Goal: Information Seeking & Learning: Learn about a topic

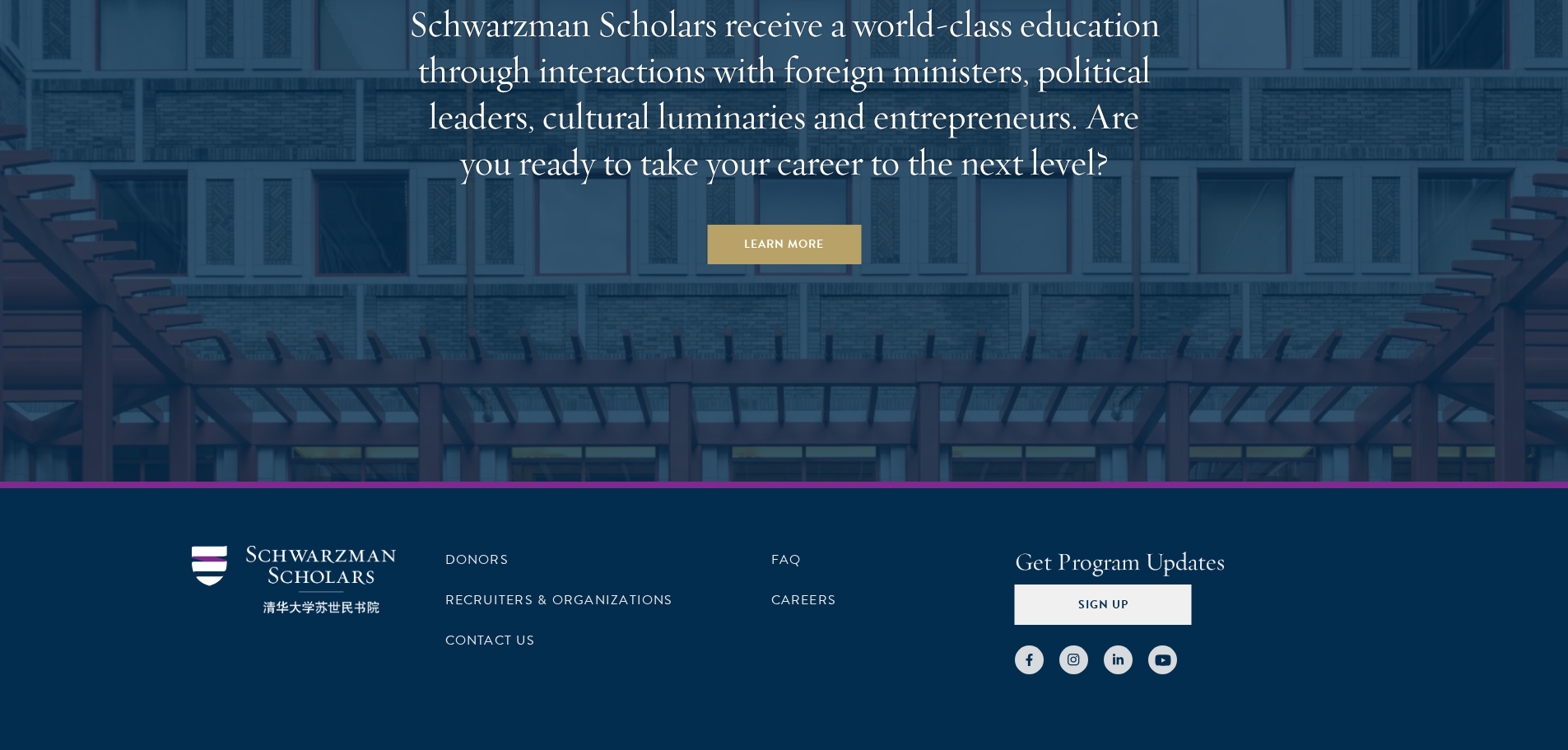
scroll to position [5204, 0]
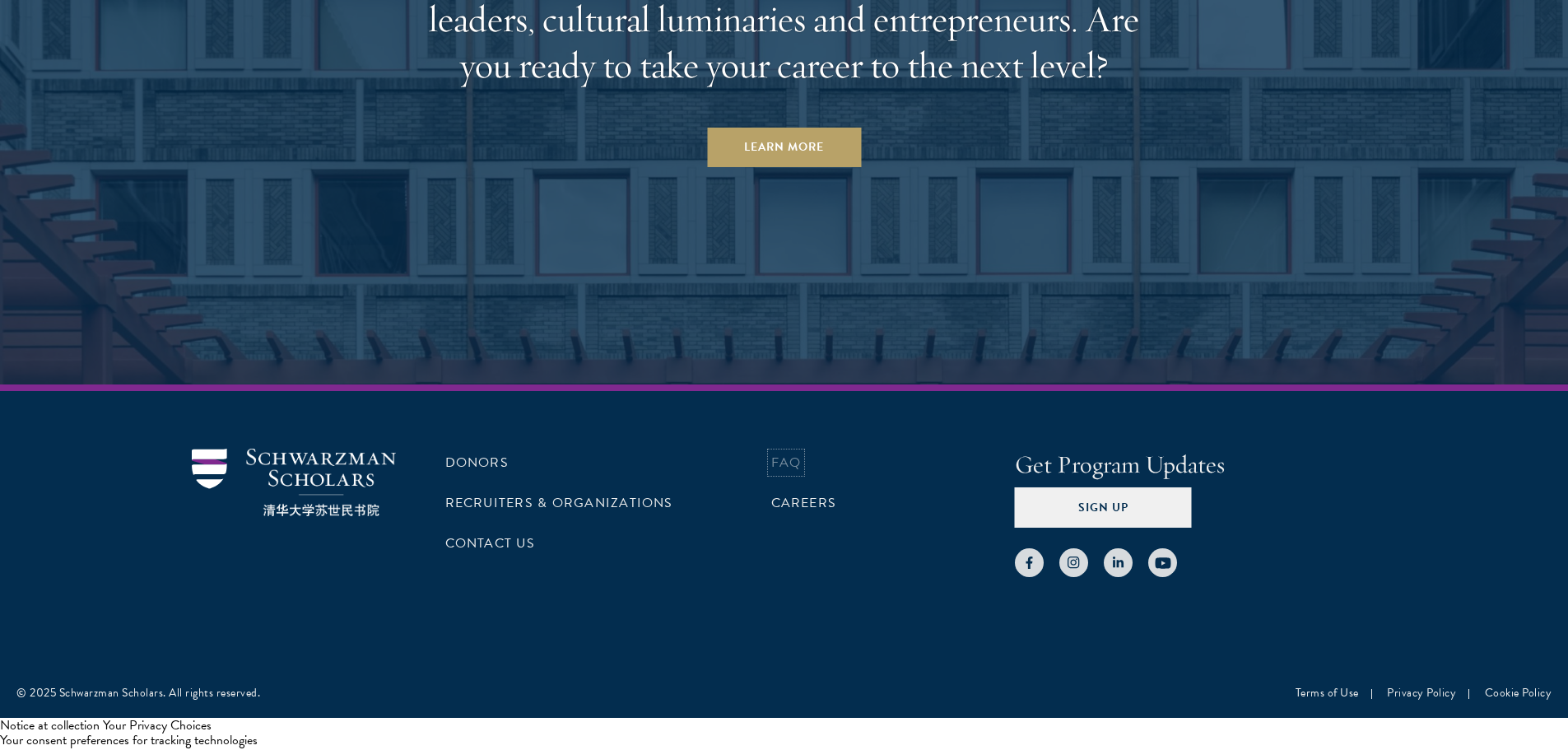
click at [790, 460] on link "FAQ" at bounding box center [786, 462] width 31 height 19
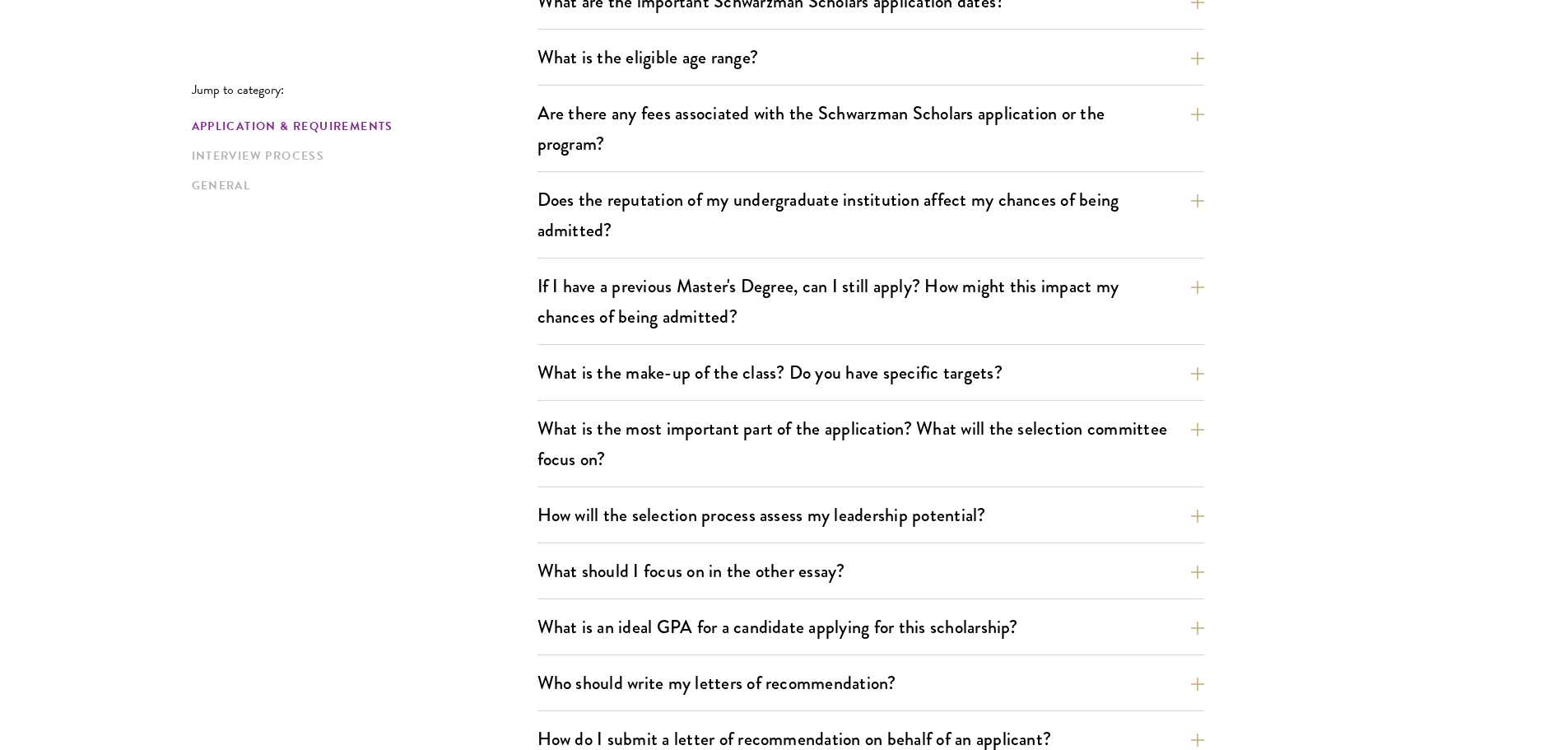
scroll to position [576, 0]
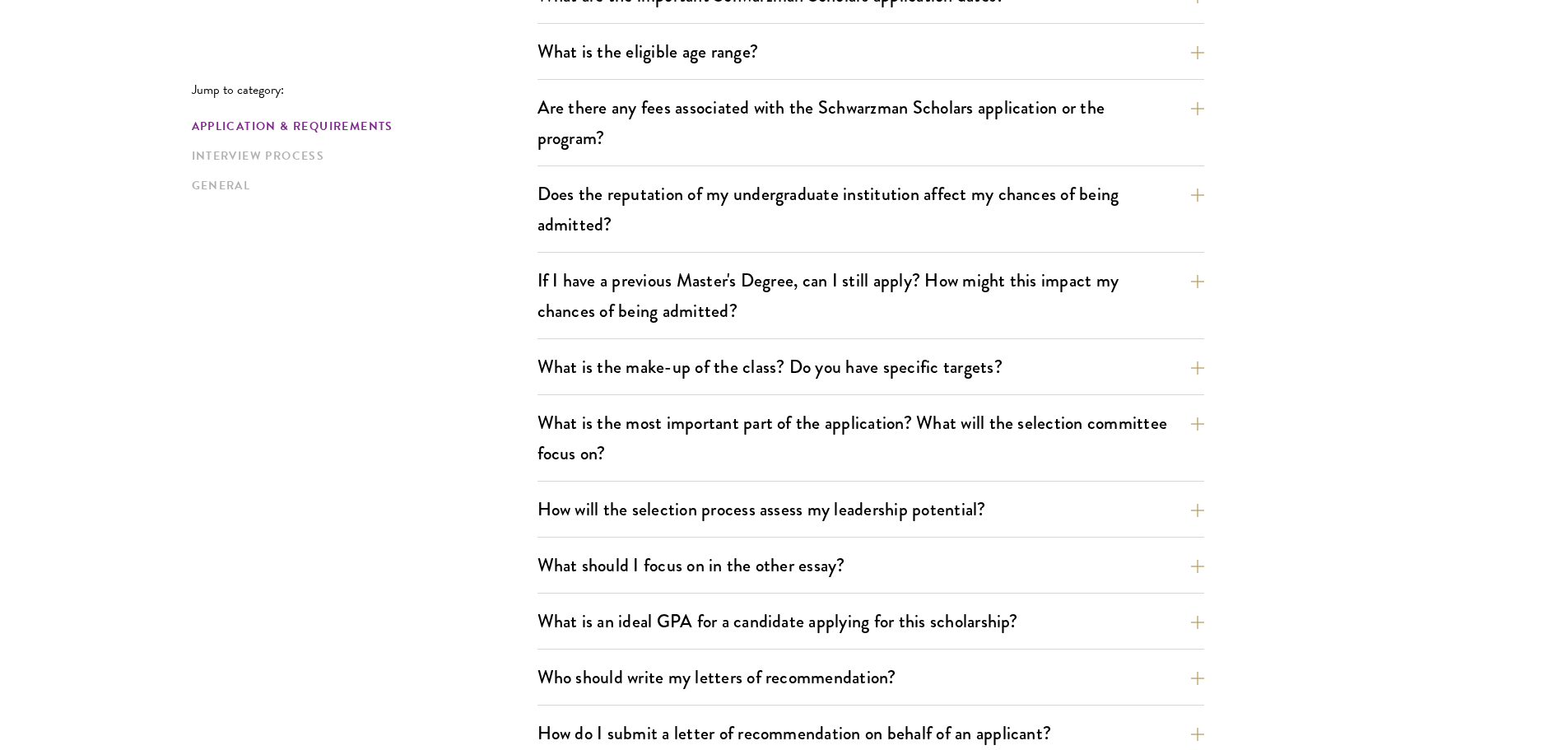
click at [225, 138] on div "Application & Requirements Interview Process General" at bounding box center [364, 156] width 346 height 77
click at [230, 142] on div "Application & Requirements Interview Process General" at bounding box center [364, 156] width 346 height 77
click at [230, 143] on div "Application & Requirements Interview Process General" at bounding box center [364, 156] width 346 height 77
click at [226, 143] on div "Application & Requirements Interview Process General" at bounding box center [364, 156] width 346 height 77
click at [226, 146] on div "Application & Requirements Interview Process General" at bounding box center [364, 156] width 346 height 77
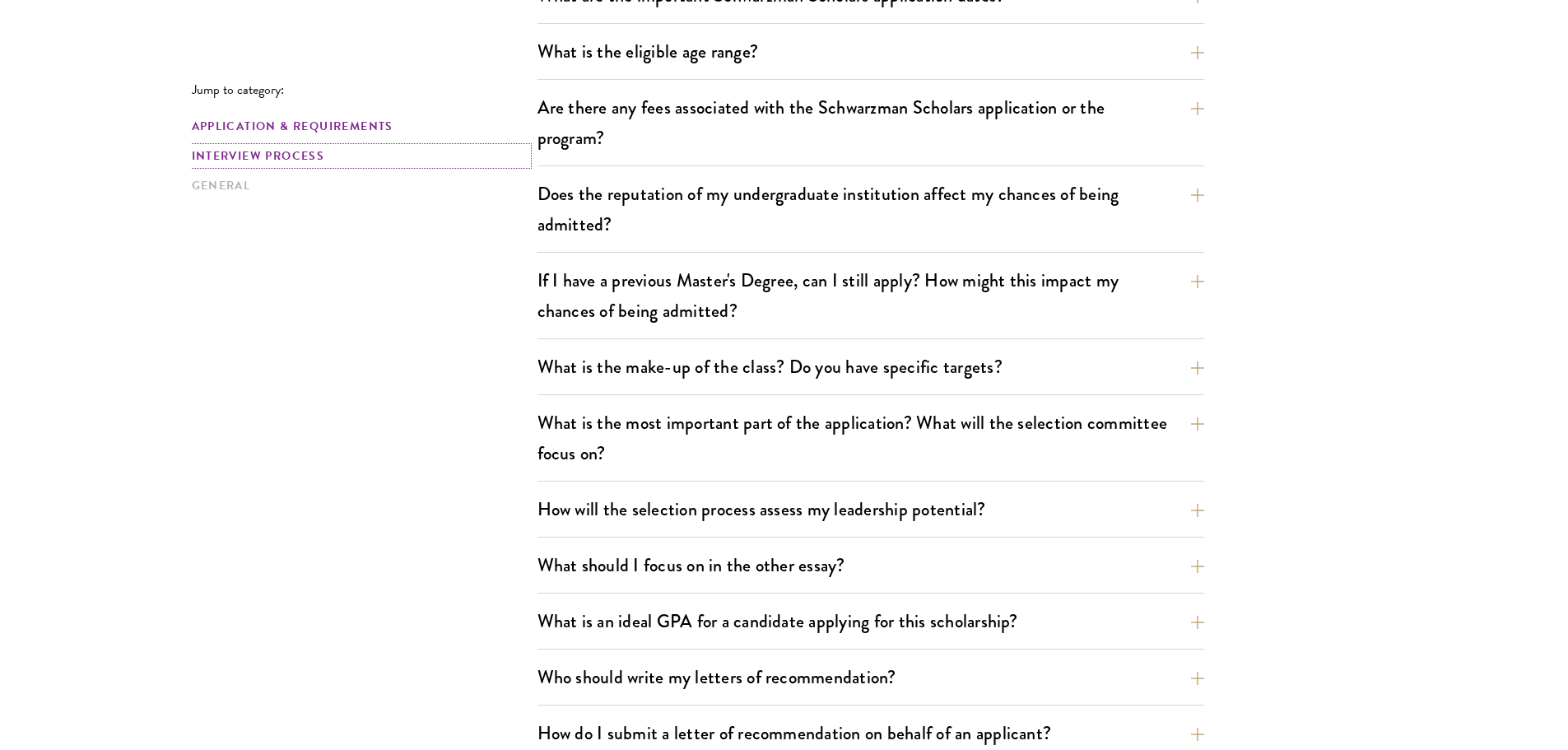
click at [225, 151] on link "Interview Process" at bounding box center [359, 156] width 335 height 18
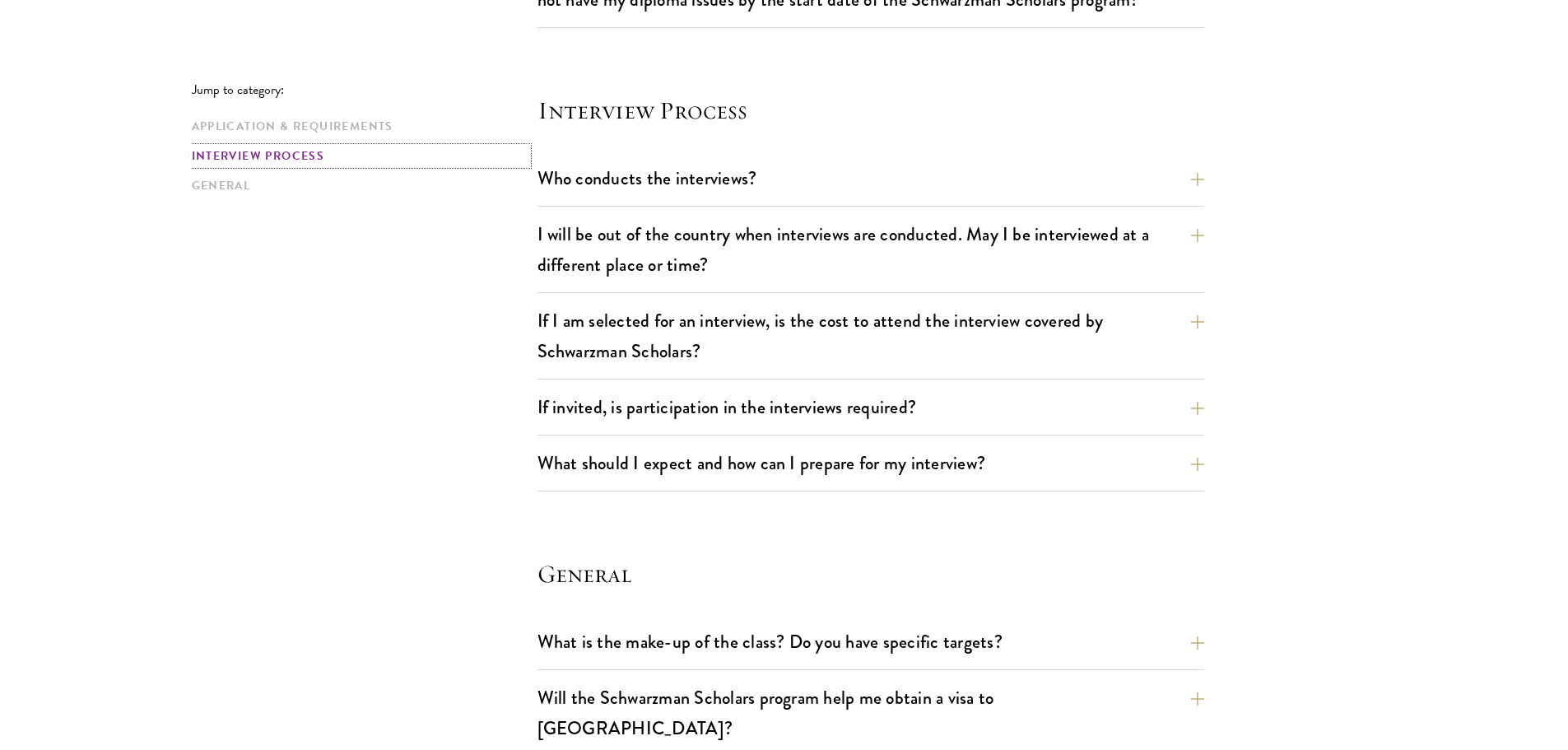
scroll to position [1835, 0]
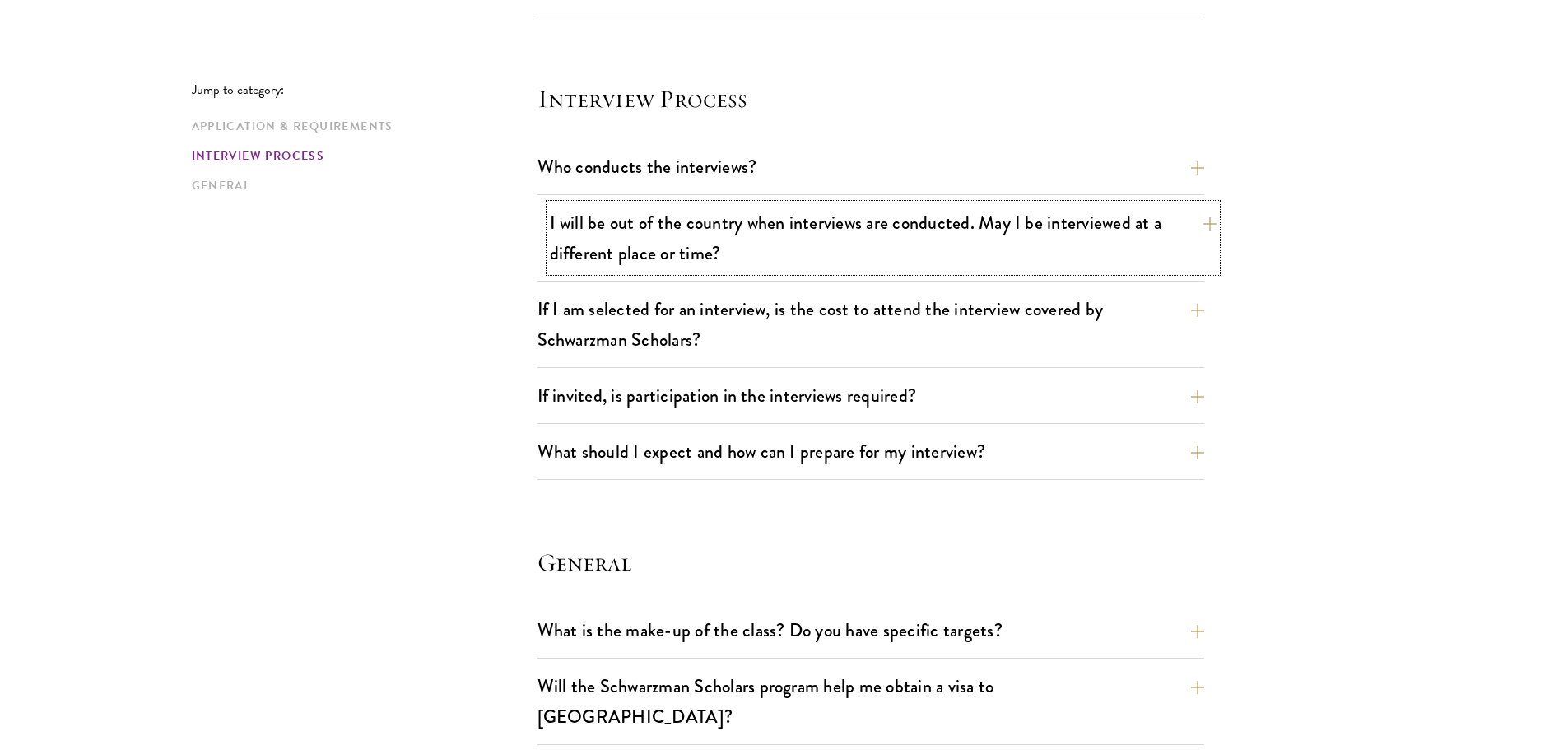
click at [666, 256] on button "I will be out of the country when interviews are conducted. May I be interviewe…" at bounding box center [883, 238] width 666 height 68
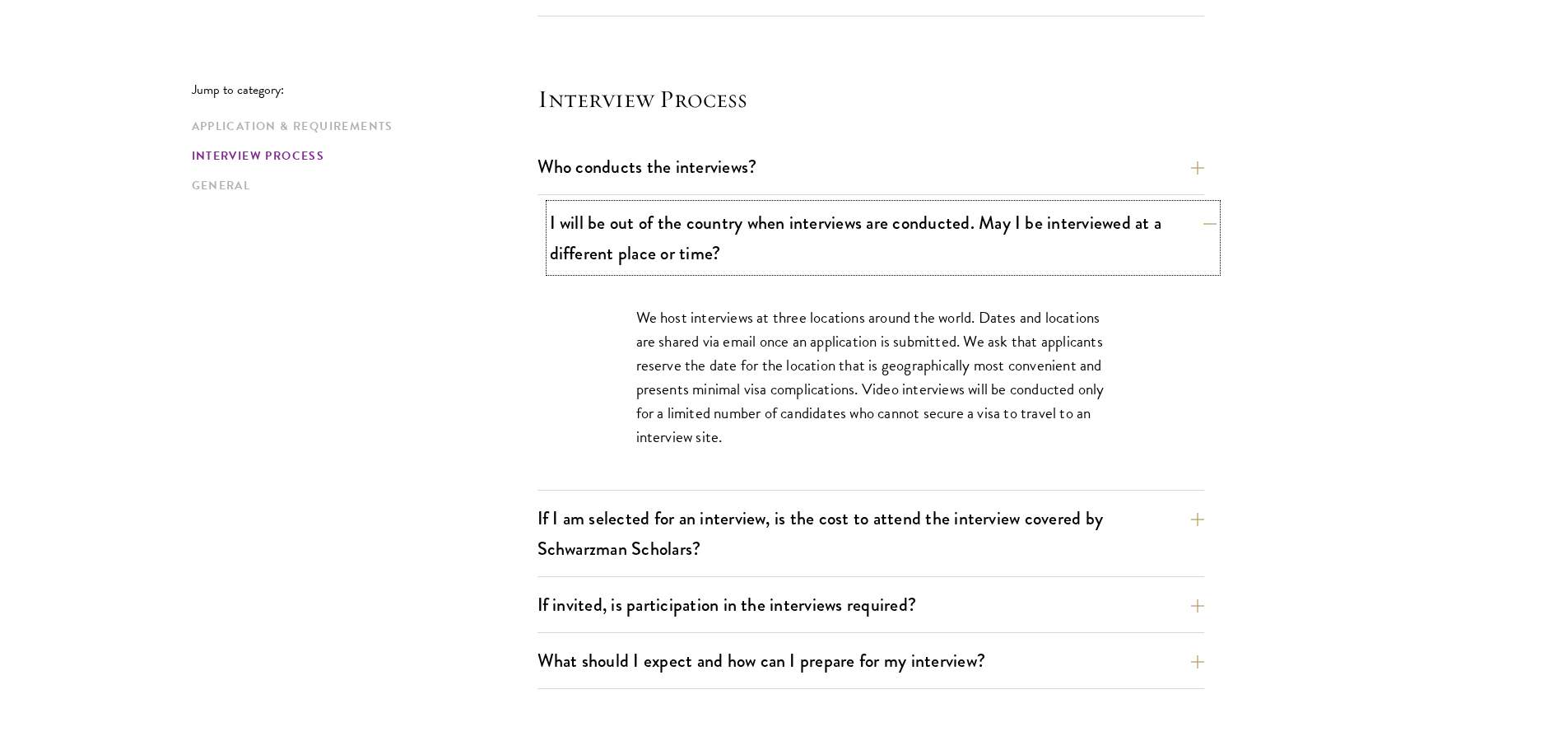
click at [673, 238] on button "I will be out of the country when interviews are conducted. May I be interviewe…" at bounding box center [883, 238] width 666 height 68
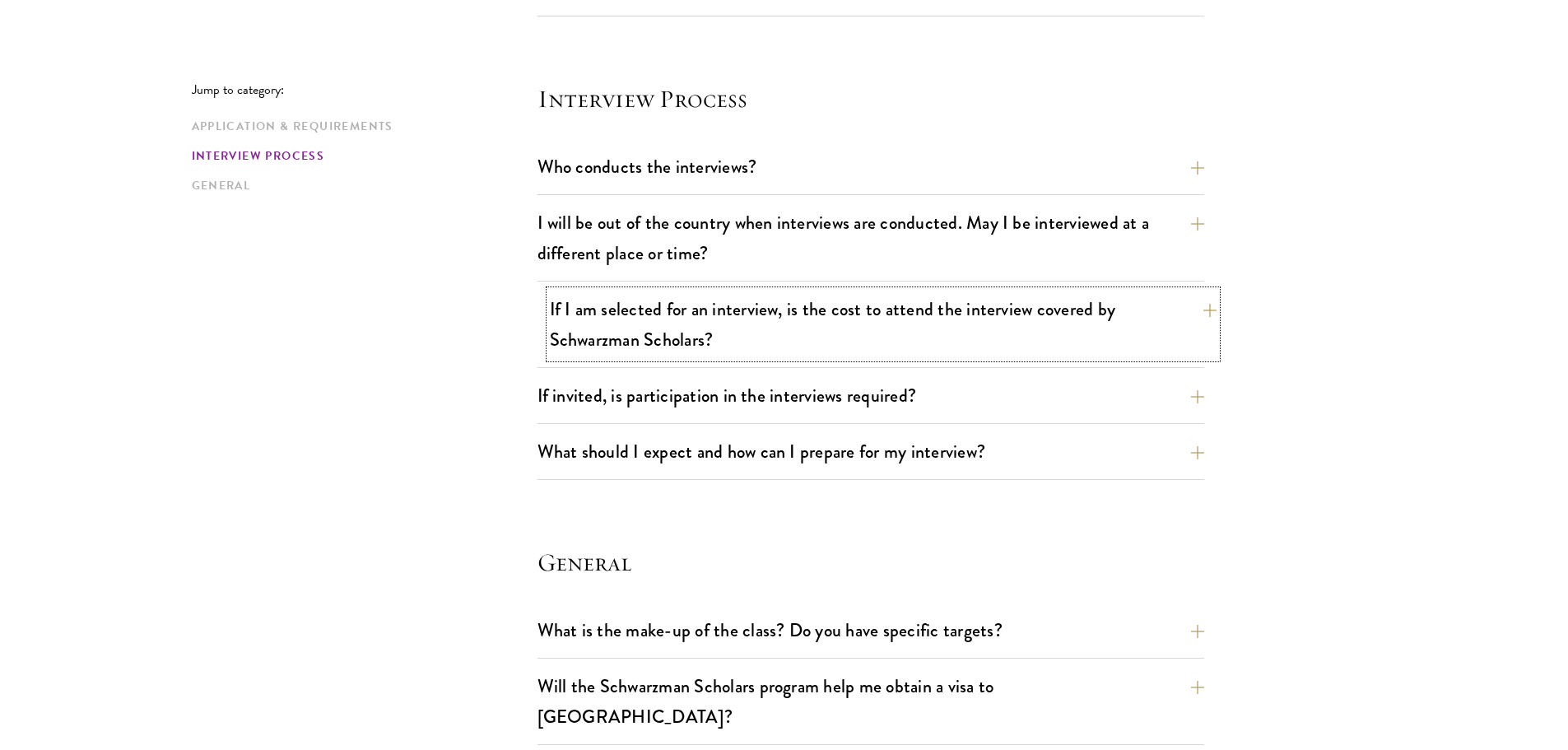
click at [622, 311] on button "If I am selected for an interview, is the cost to attend the interview covered …" at bounding box center [883, 324] width 666 height 68
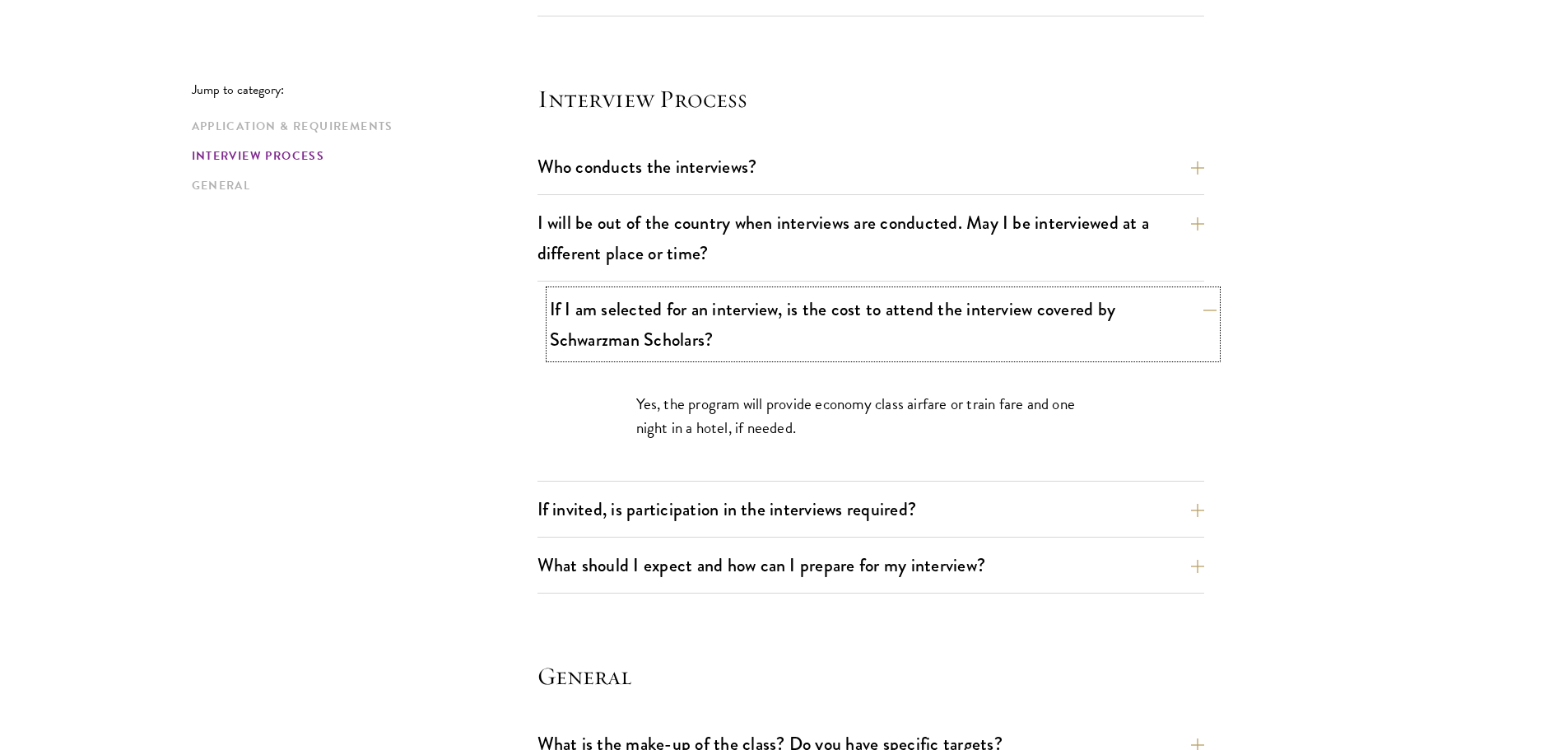
click at [575, 303] on button "If I am selected for an interview, is the cost to attend the interview covered …" at bounding box center [883, 324] width 666 height 68
